Goal: Transaction & Acquisition: Purchase product/service

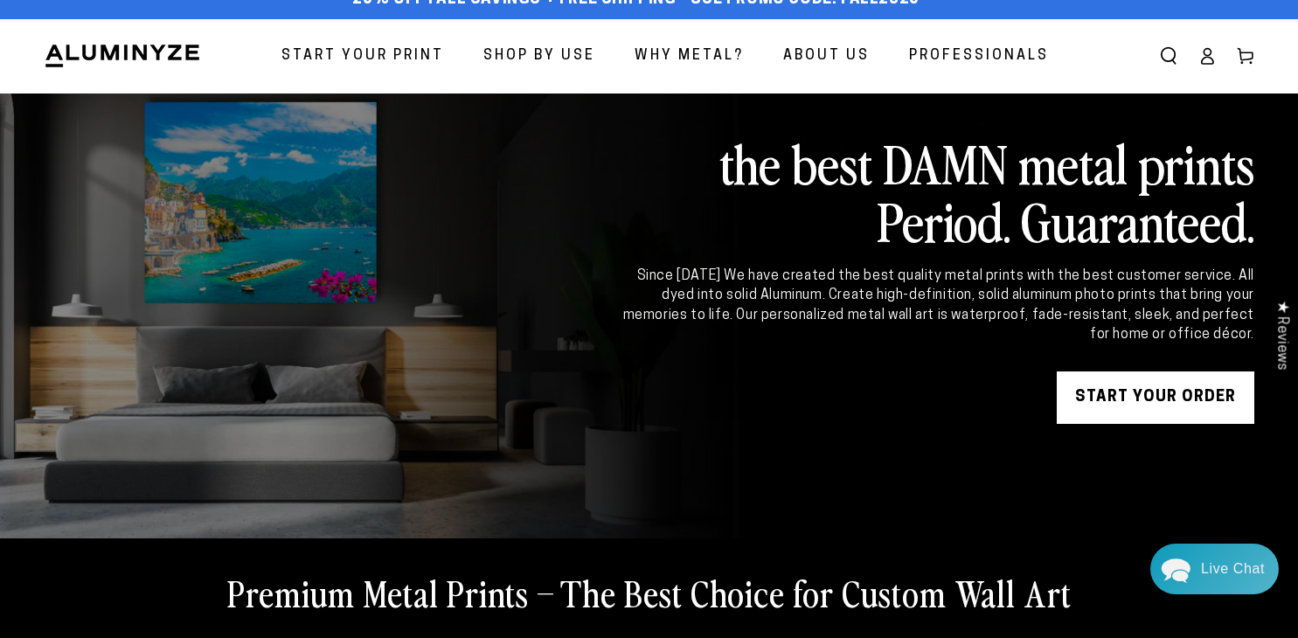
scroll to position [60, 0]
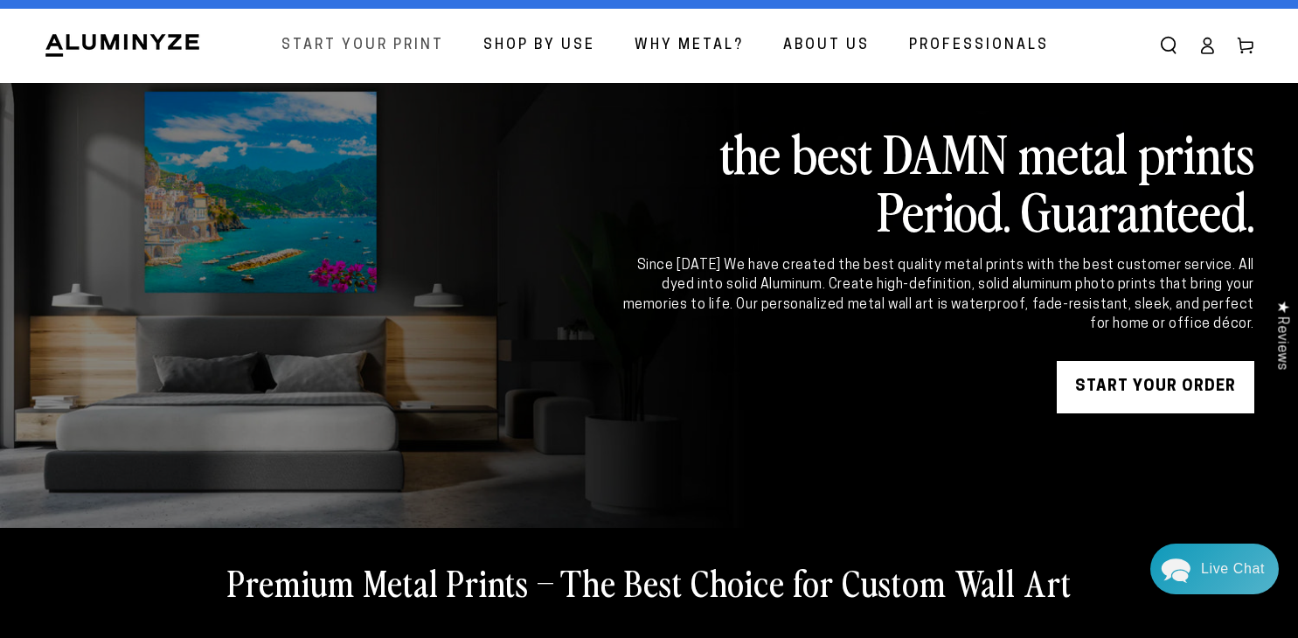
click at [417, 34] on span "Start Your Print" at bounding box center [362, 45] width 163 height 25
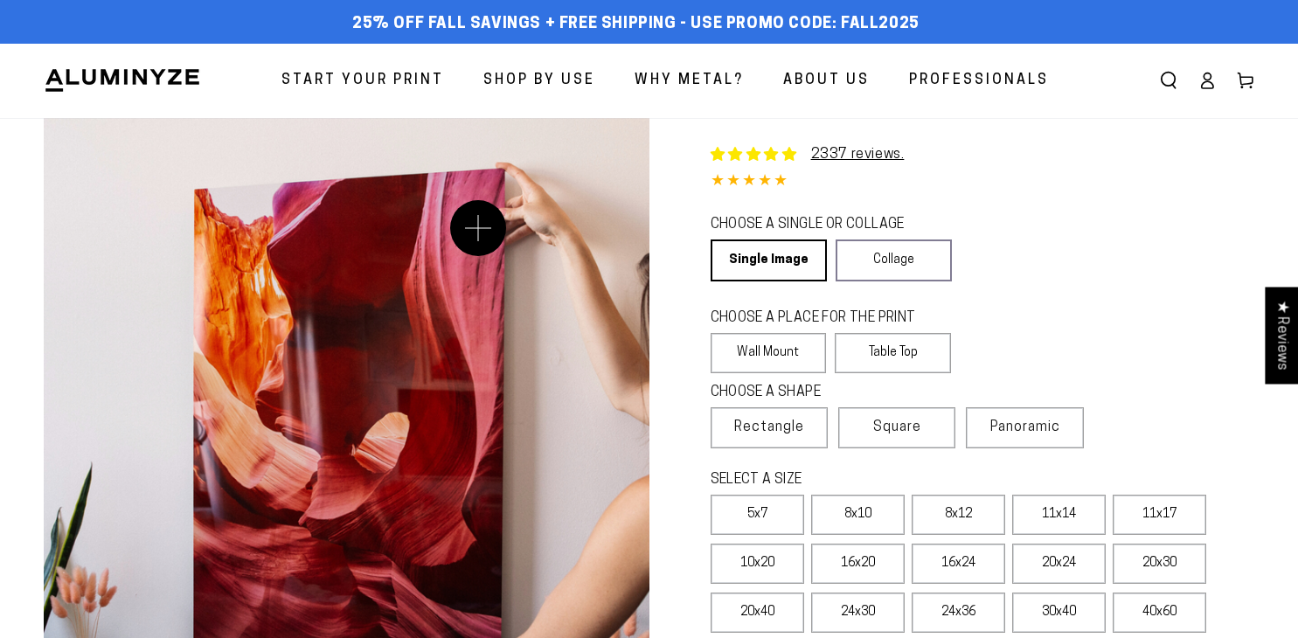
select select "**********"
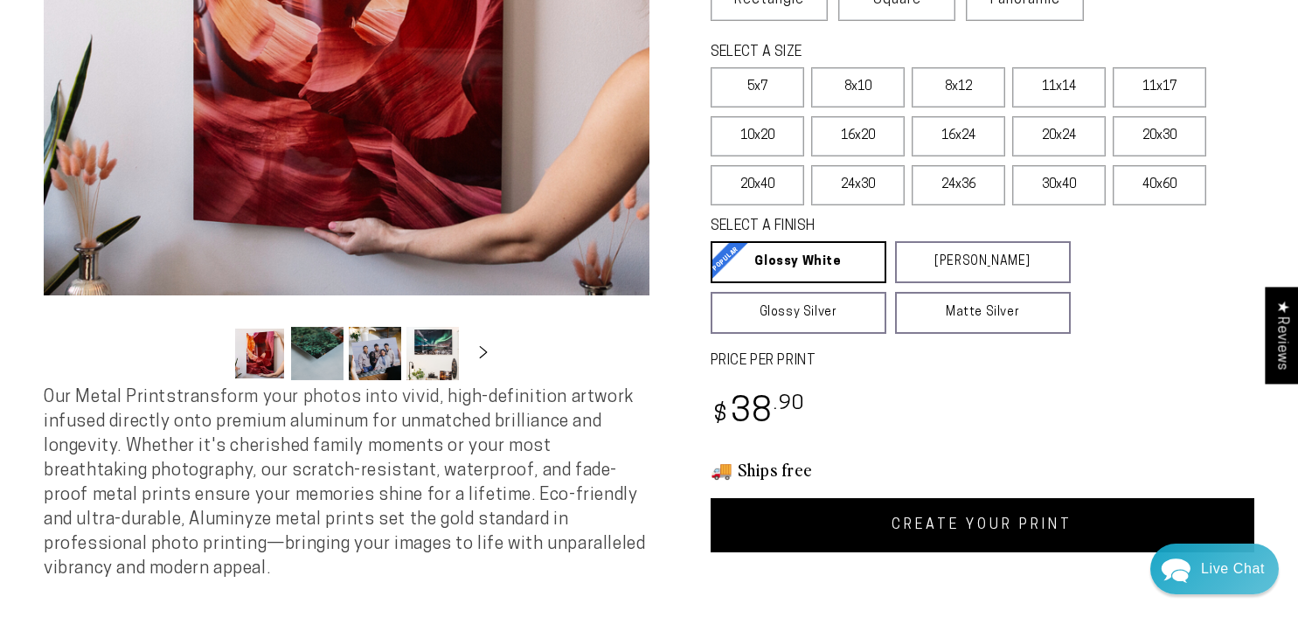
scroll to position [428, 0]
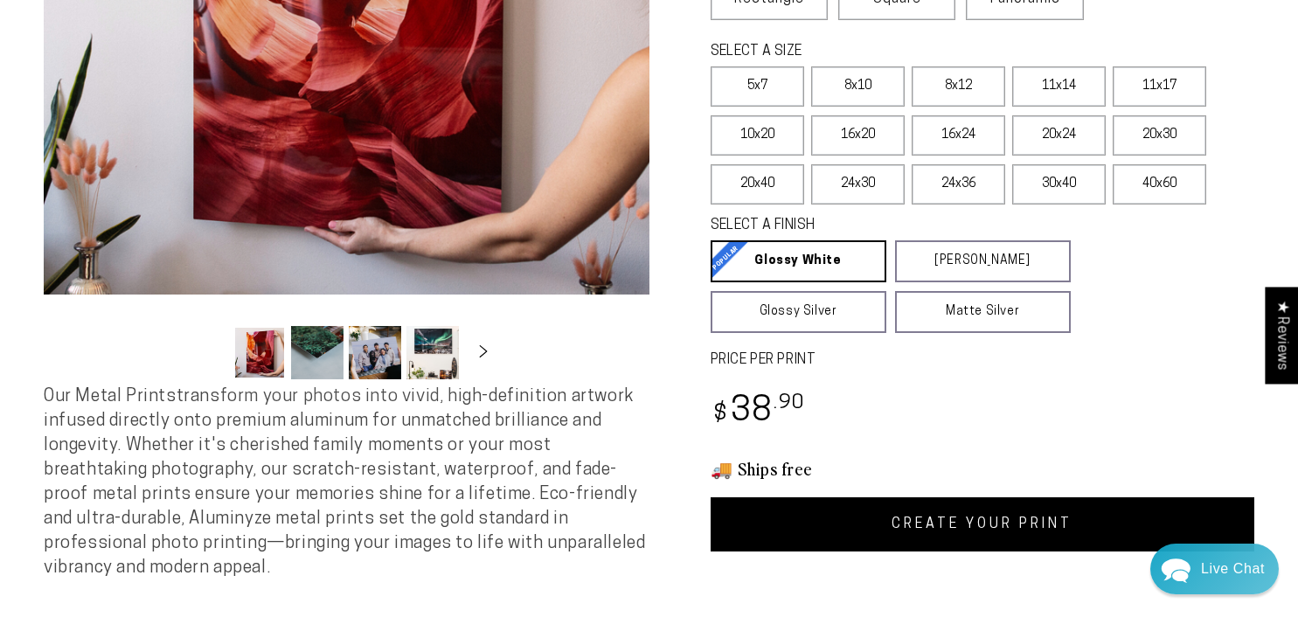
click at [1108, 342] on div "2337 reviews. Single Product 4.85 / 5.0 (2270) 2270 total reviews CHOOSE A SING…" at bounding box center [952, 121] width 606 height 862
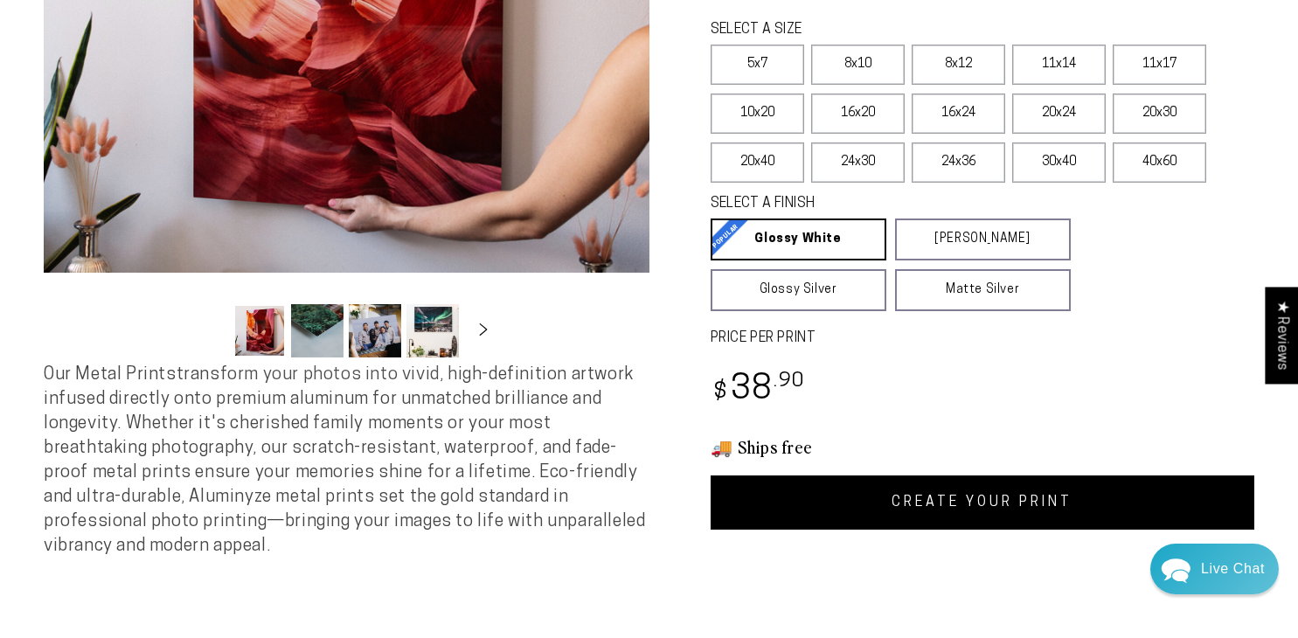
scroll to position [447, 0]
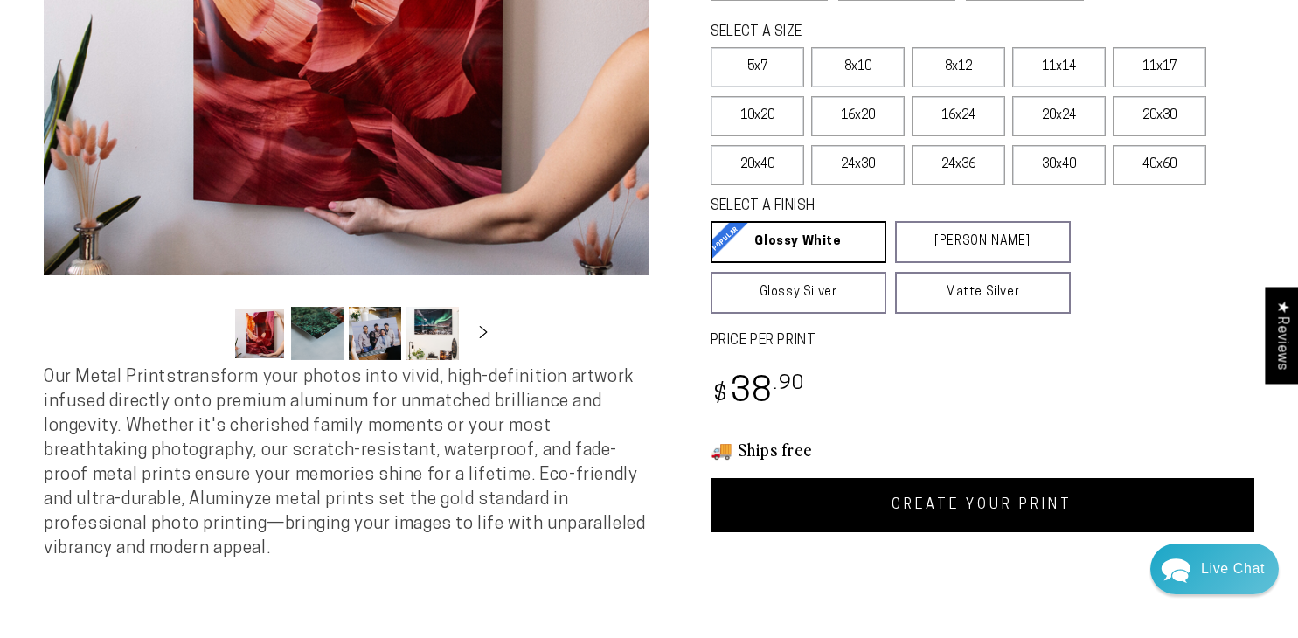
click at [1108, 342] on label "PRICE PER PRINT" at bounding box center [983, 341] width 544 height 20
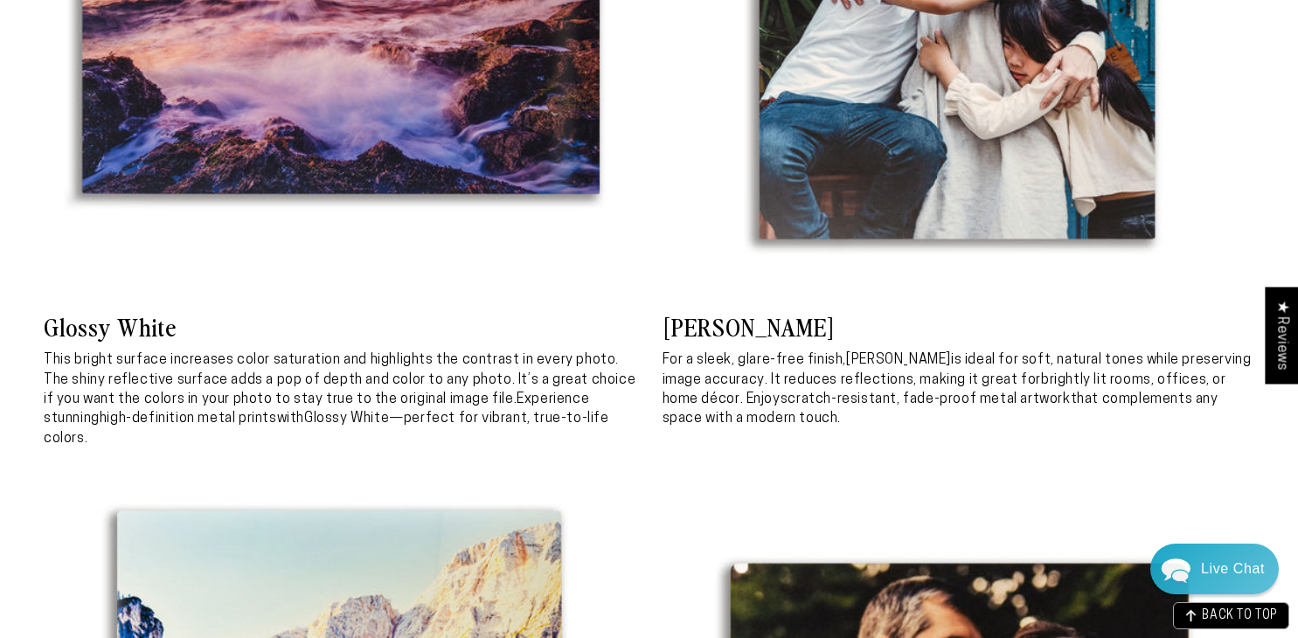
scroll to position [3945, 0]
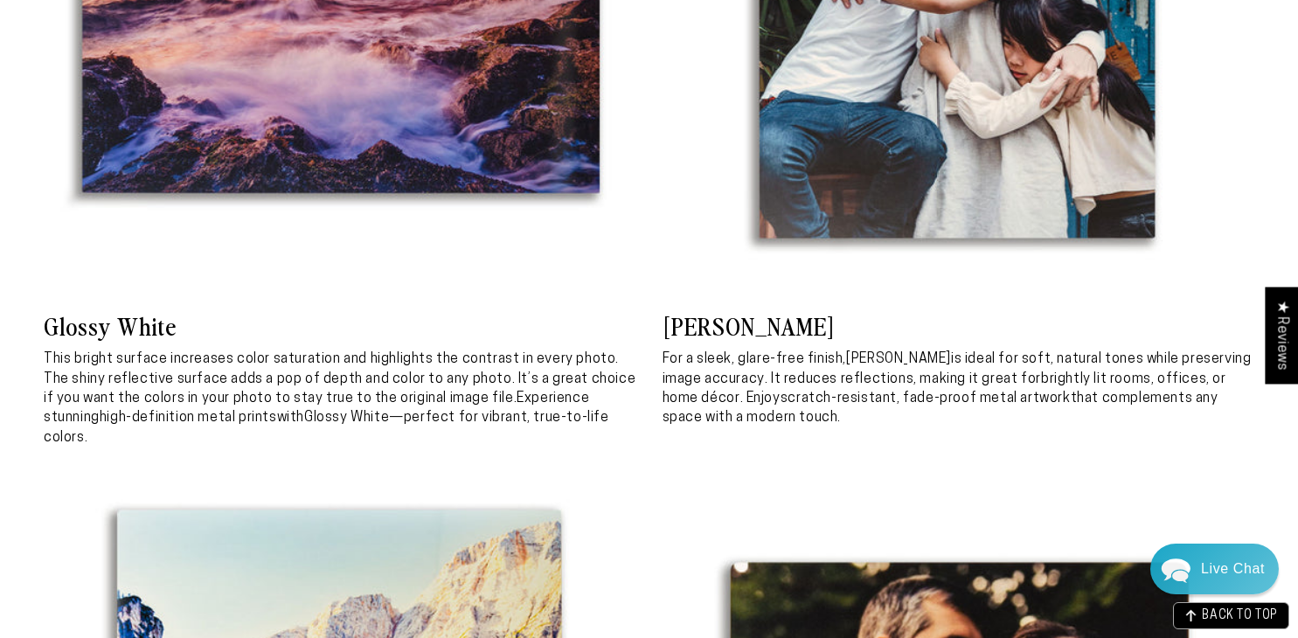
click at [1076, 350] on p "For a sleek, glare-free finish, Matte White is ideal for soft, natural tones wh…" at bounding box center [958, 389] width 593 height 79
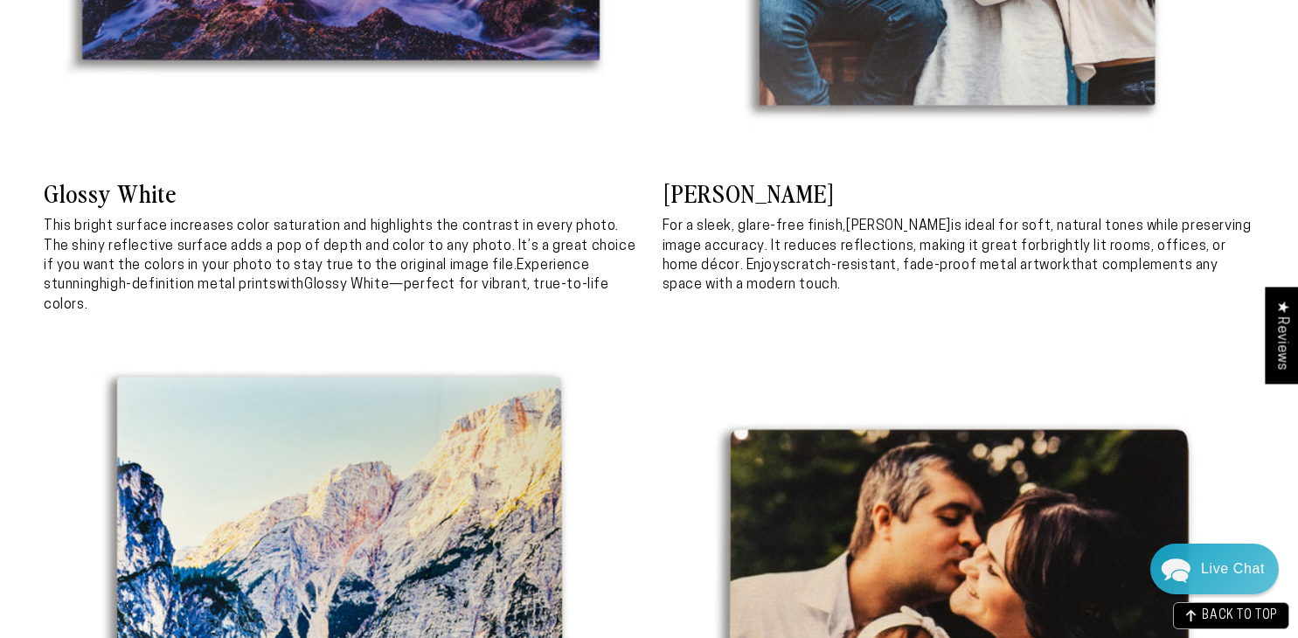
scroll to position [4091, 0]
